Goal: Transaction & Acquisition: Purchase product/service

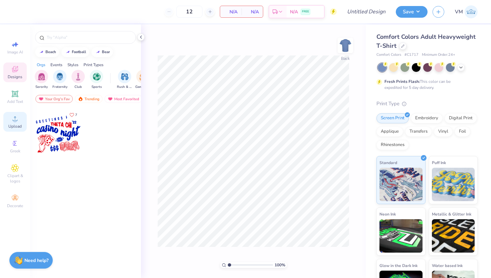
click at [15, 126] on span "Upload" at bounding box center [14, 126] width 13 height 5
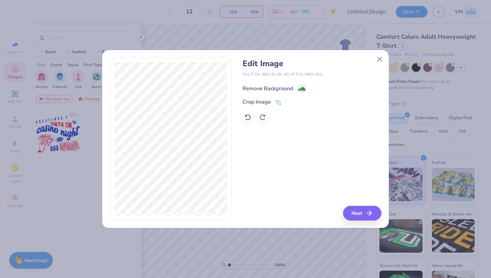
click at [303, 89] on image at bounding box center [301, 88] width 7 height 7
click at [346, 213] on icon "button" at bounding box center [371, 213] width 8 height 8
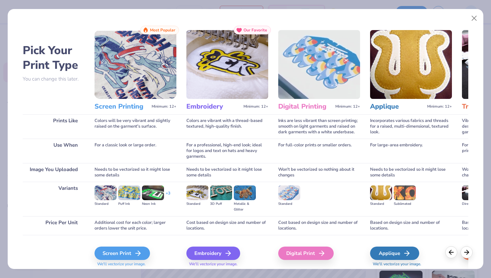
click at [144, 243] on div "Screen Print We'll vectorize your image." at bounding box center [136, 253] width 82 height 36
click at [143, 251] on icon at bounding box center [140, 253] width 8 height 8
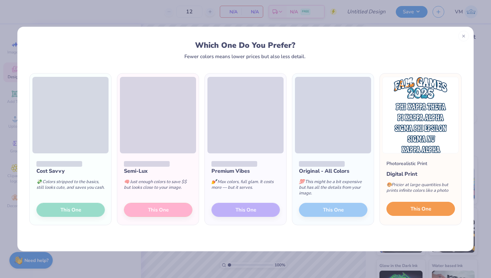
click at [346, 213] on button "This One" at bounding box center [421, 209] width 68 height 14
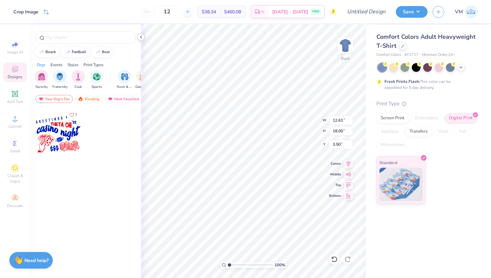
click at [143, 38] on icon at bounding box center [140, 36] width 5 height 5
